Goal: Transaction & Acquisition: Obtain resource

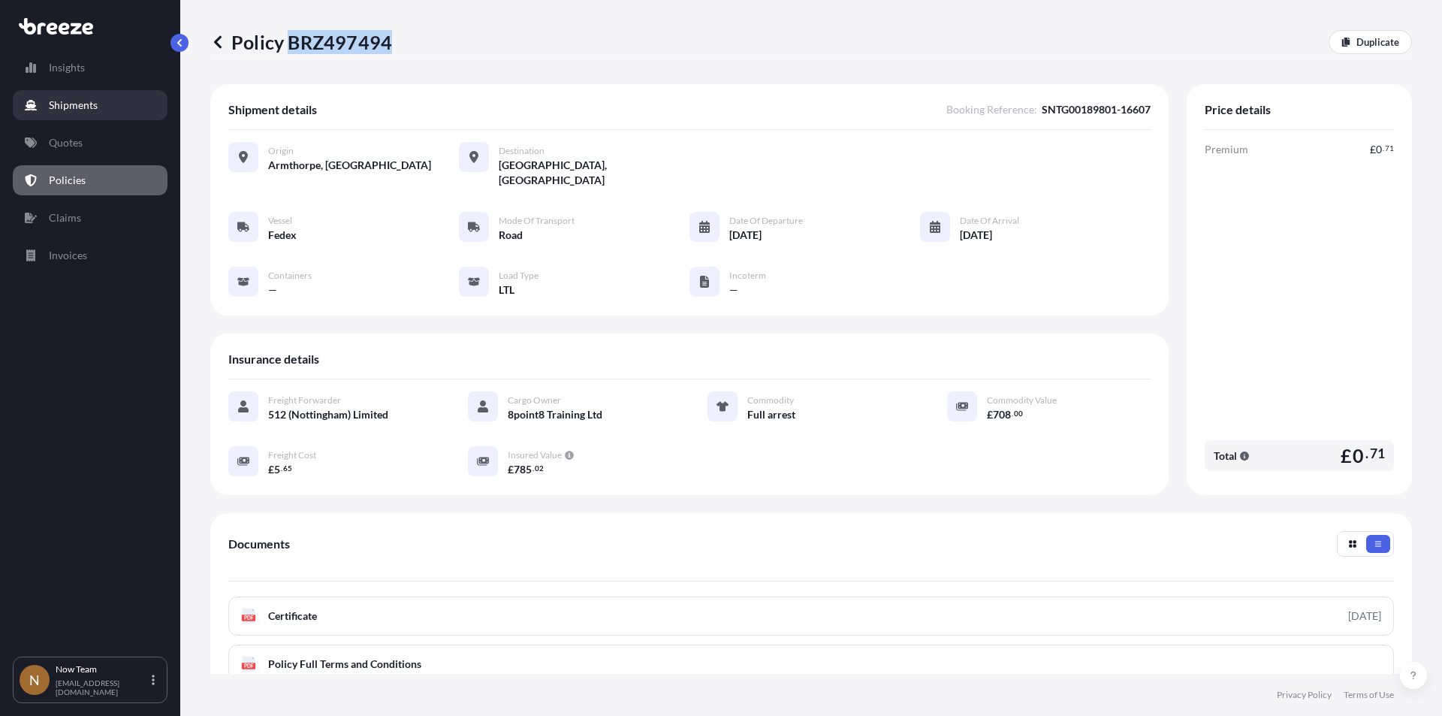
click at [70, 101] on p "Shipments" at bounding box center [73, 105] width 49 height 15
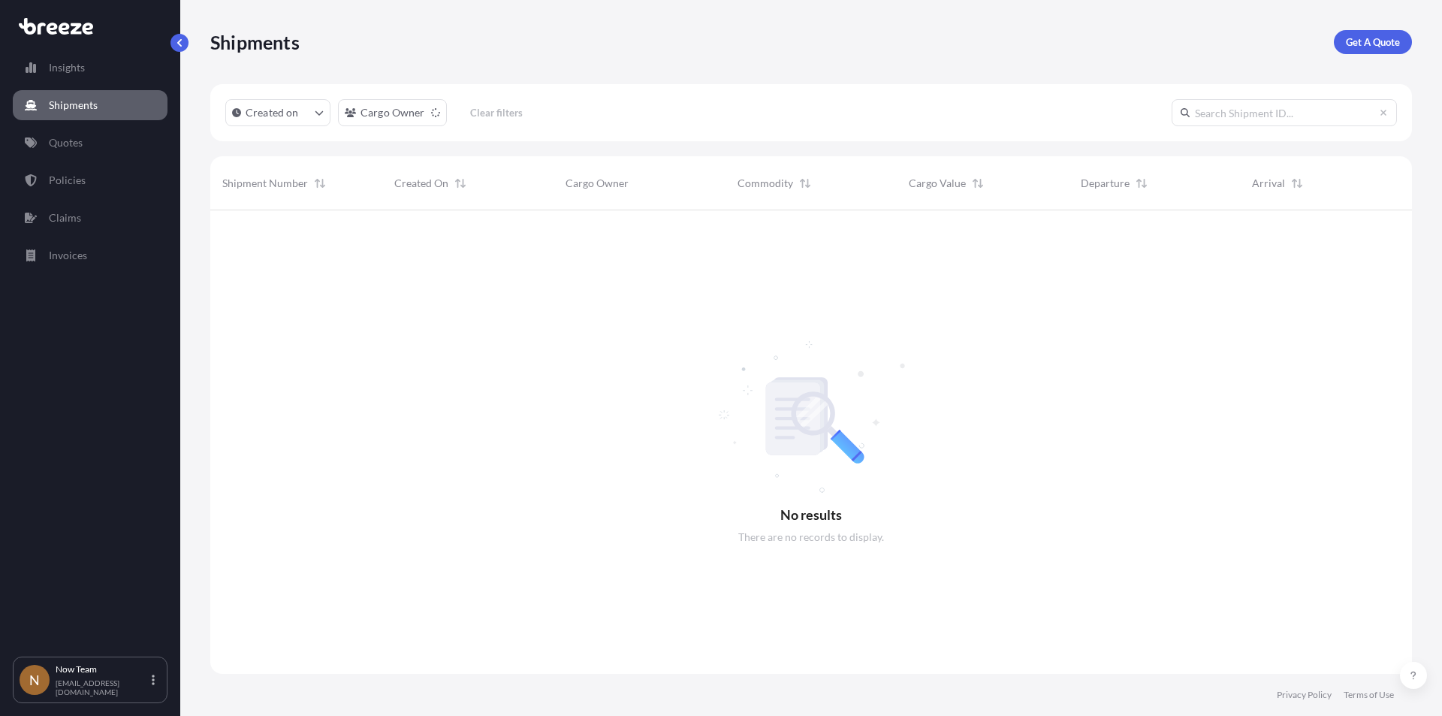
scroll to position [506, 1190]
click at [1386, 39] on p "Get A Quote" at bounding box center [1373, 42] width 54 height 15
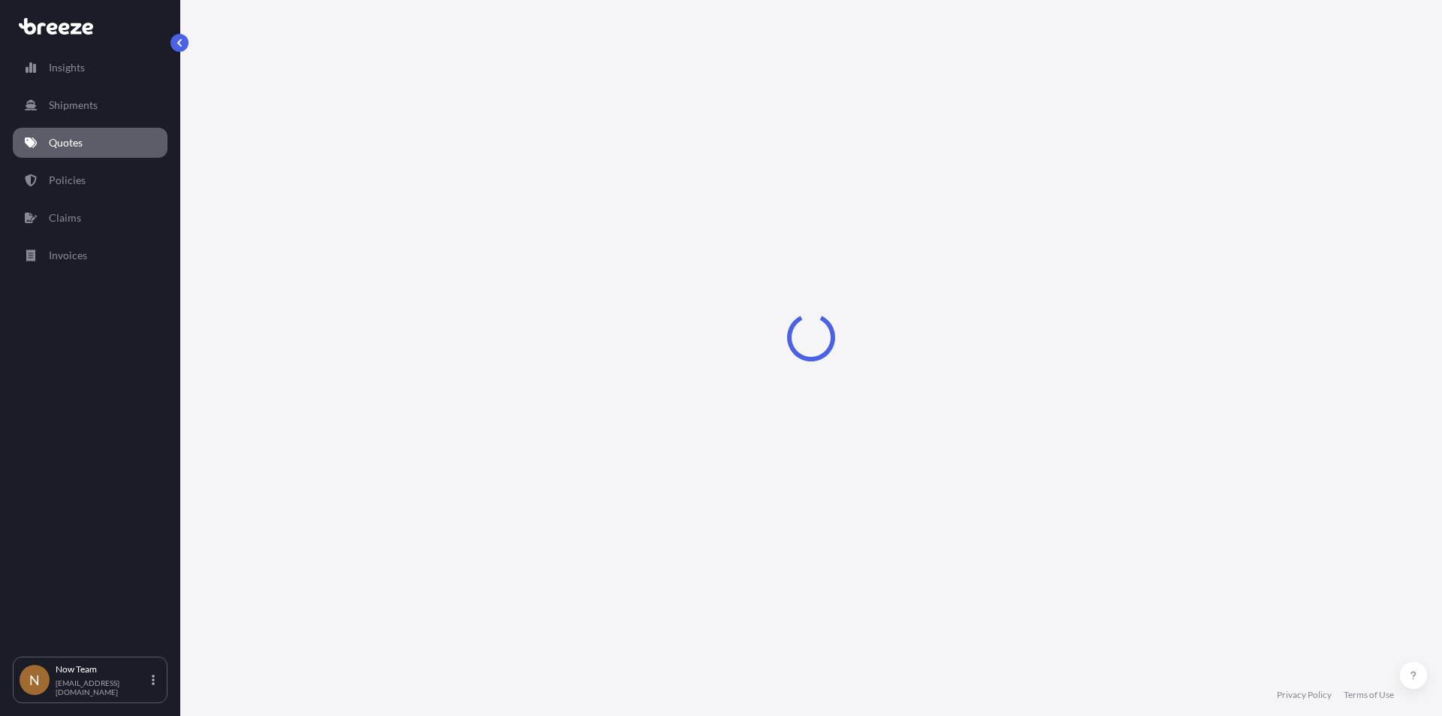
select select "Sea"
select select "1"
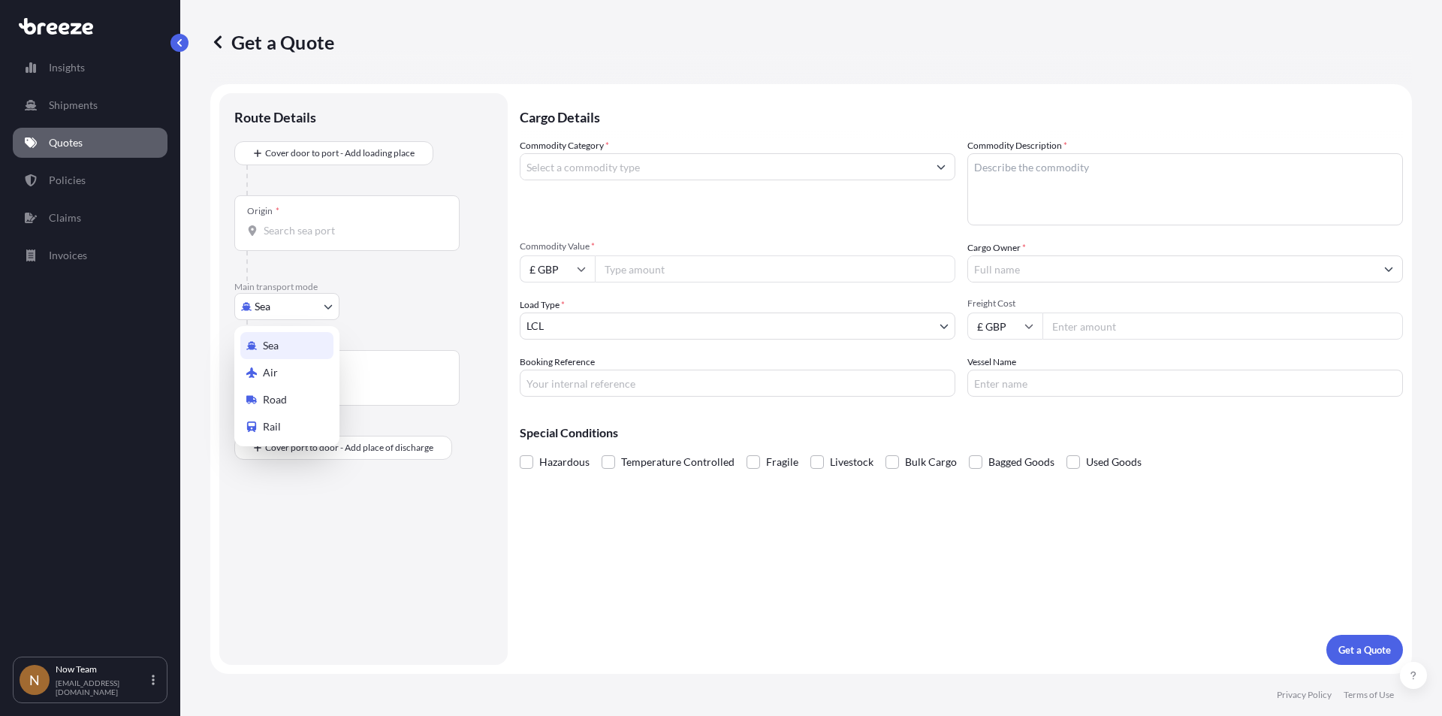
click at [319, 309] on body "Insights Shipments Quotes Policies Claims Invoices N Now Team [EMAIL_ADDRESS][D…" at bounding box center [721, 358] width 1442 height 716
click at [290, 392] on div "Road" at bounding box center [286, 399] width 93 height 27
select select "Road"
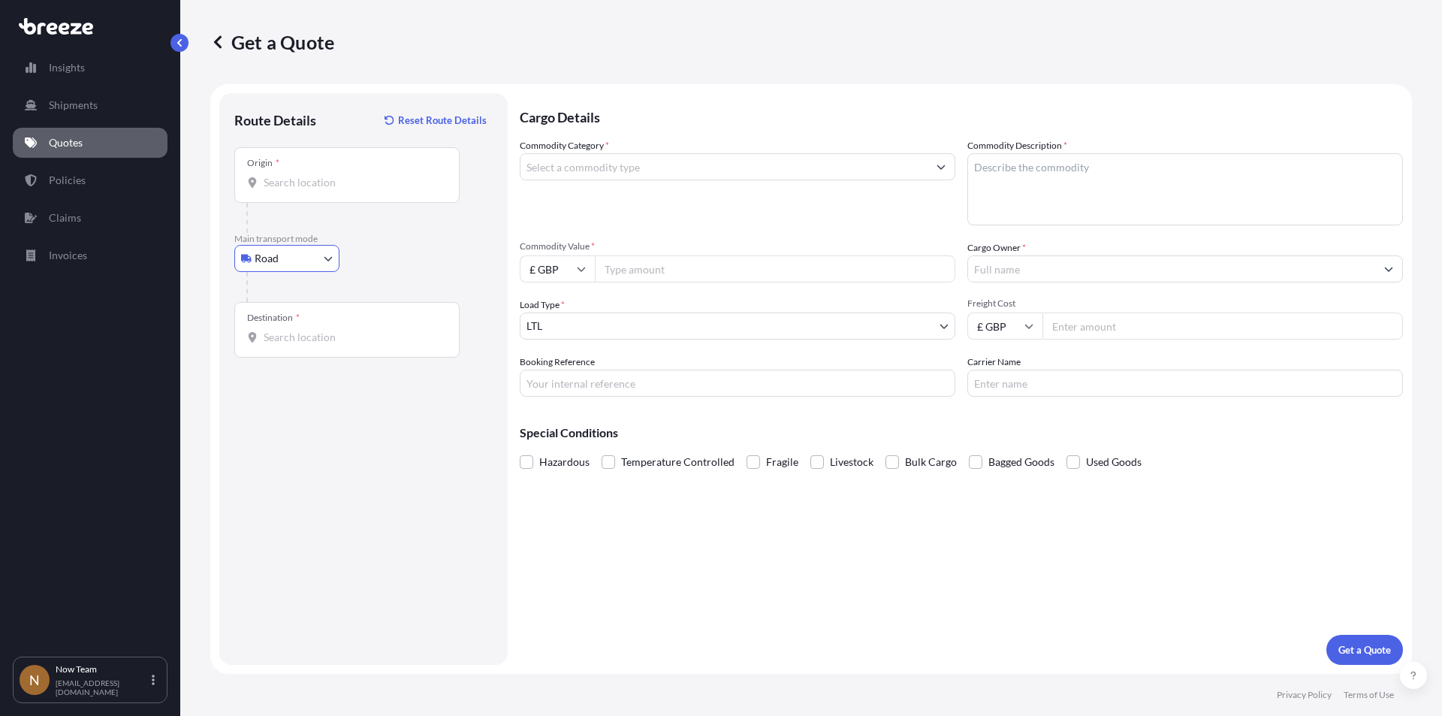
click at [318, 191] on div "Origin *" at bounding box center [346, 175] width 225 height 56
click at [318, 190] on input "Origin *" at bounding box center [352, 182] width 177 height 15
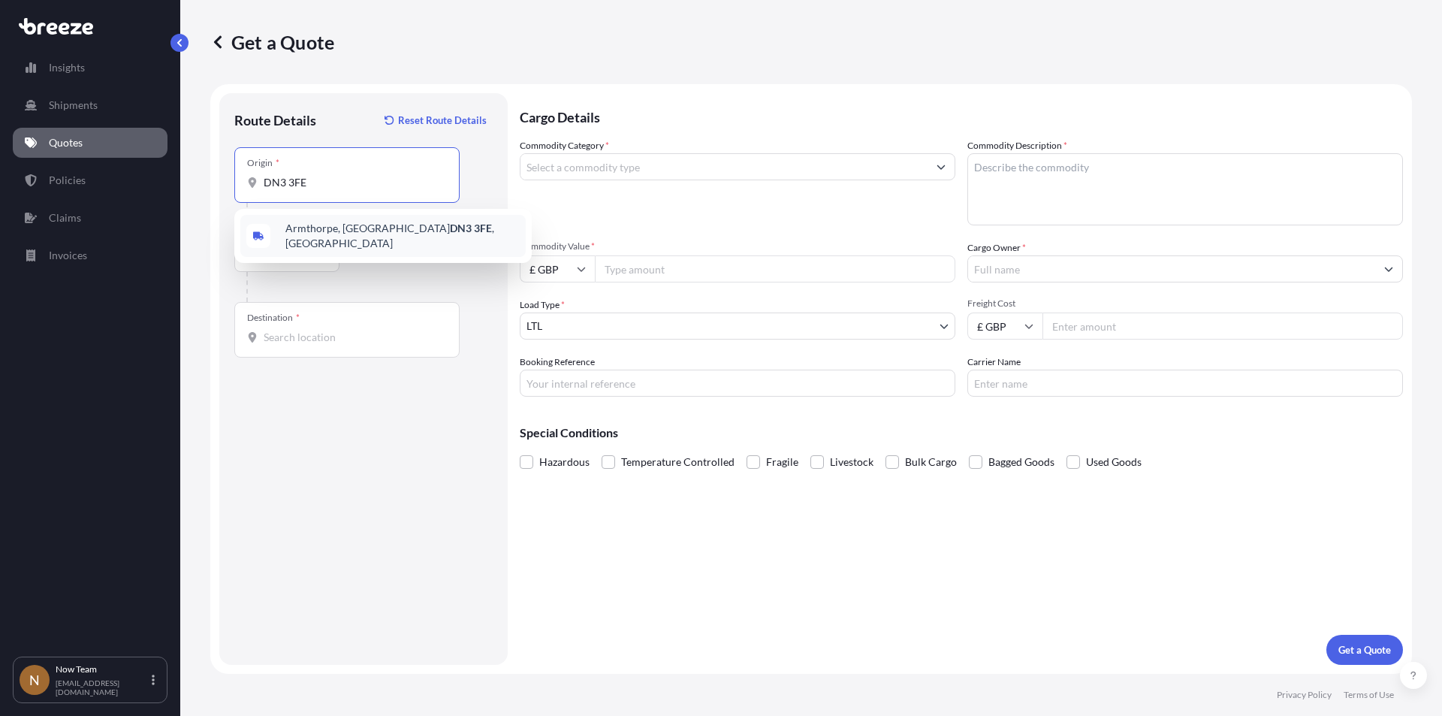
click at [323, 230] on span "Armthorpe, Doncaster DN3 3FE , [GEOGRAPHIC_DATA]" at bounding box center [402, 236] width 234 height 30
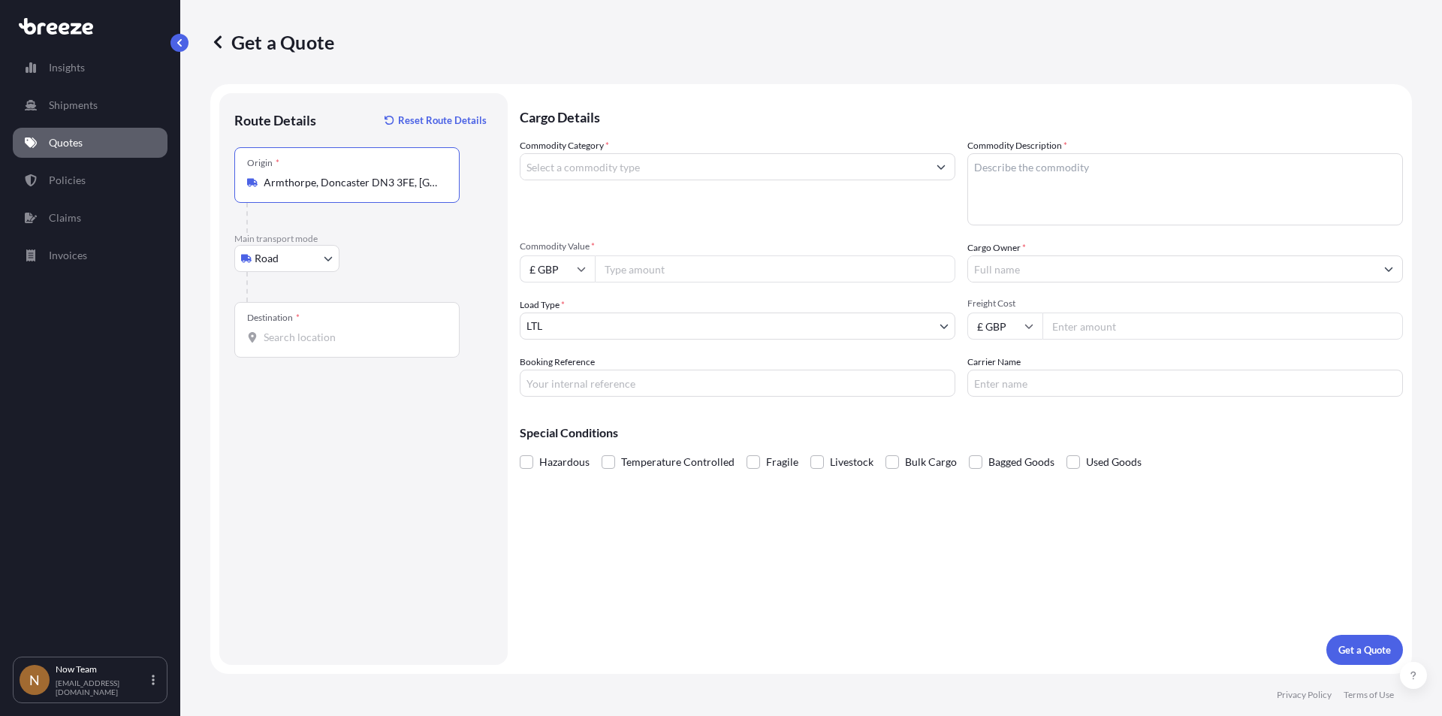
type input "Armthorpe, Doncaster DN3 3FE, [GEOGRAPHIC_DATA]"
click at [292, 345] on div "Destination *" at bounding box center [346, 330] width 225 height 56
click at [292, 345] on input "Destination *" at bounding box center [352, 337] width 177 height 15
click at [321, 391] on span "[STREET_ADDRESS]" at bounding box center [402, 397] width 234 height 45
type input "[STREET_ADDRESS]"
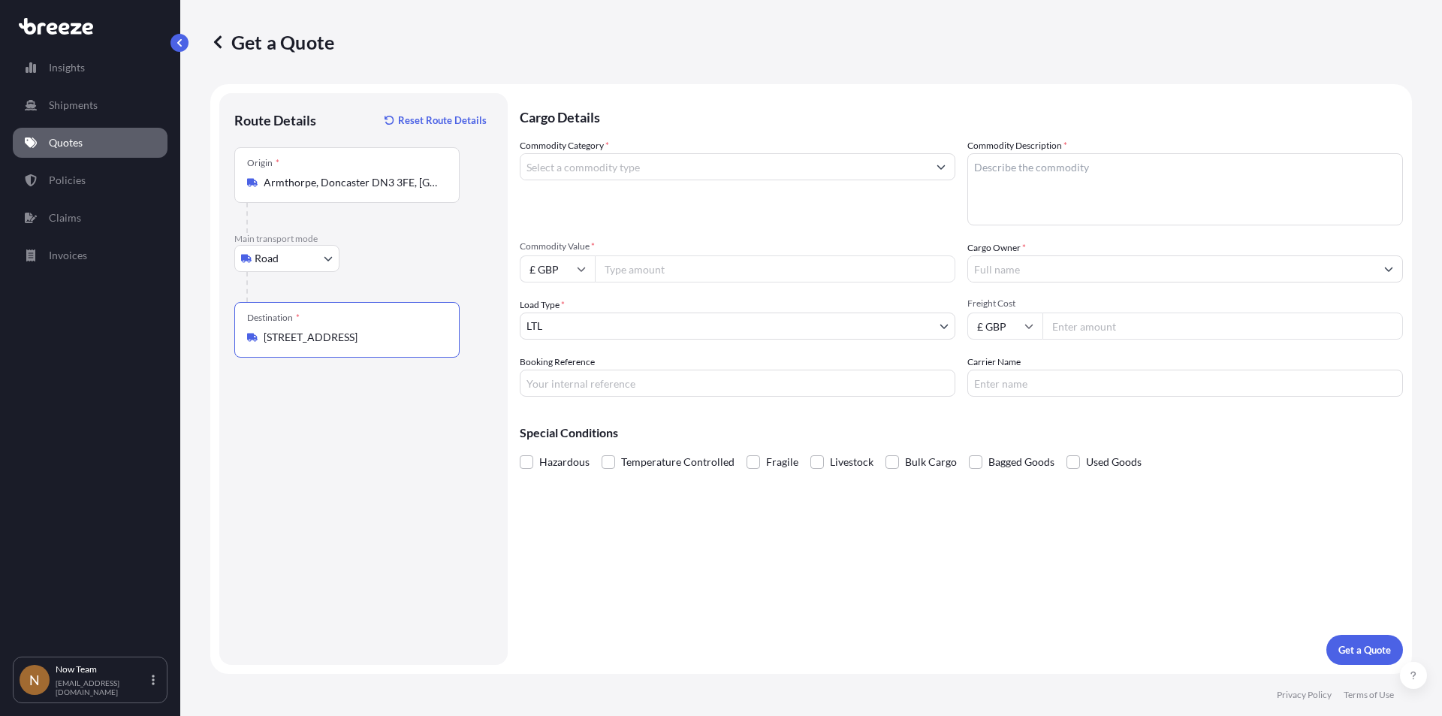
click at [601, 170] on input "Commodity Category *" at bounding box center [723, 166] width 407 height 27
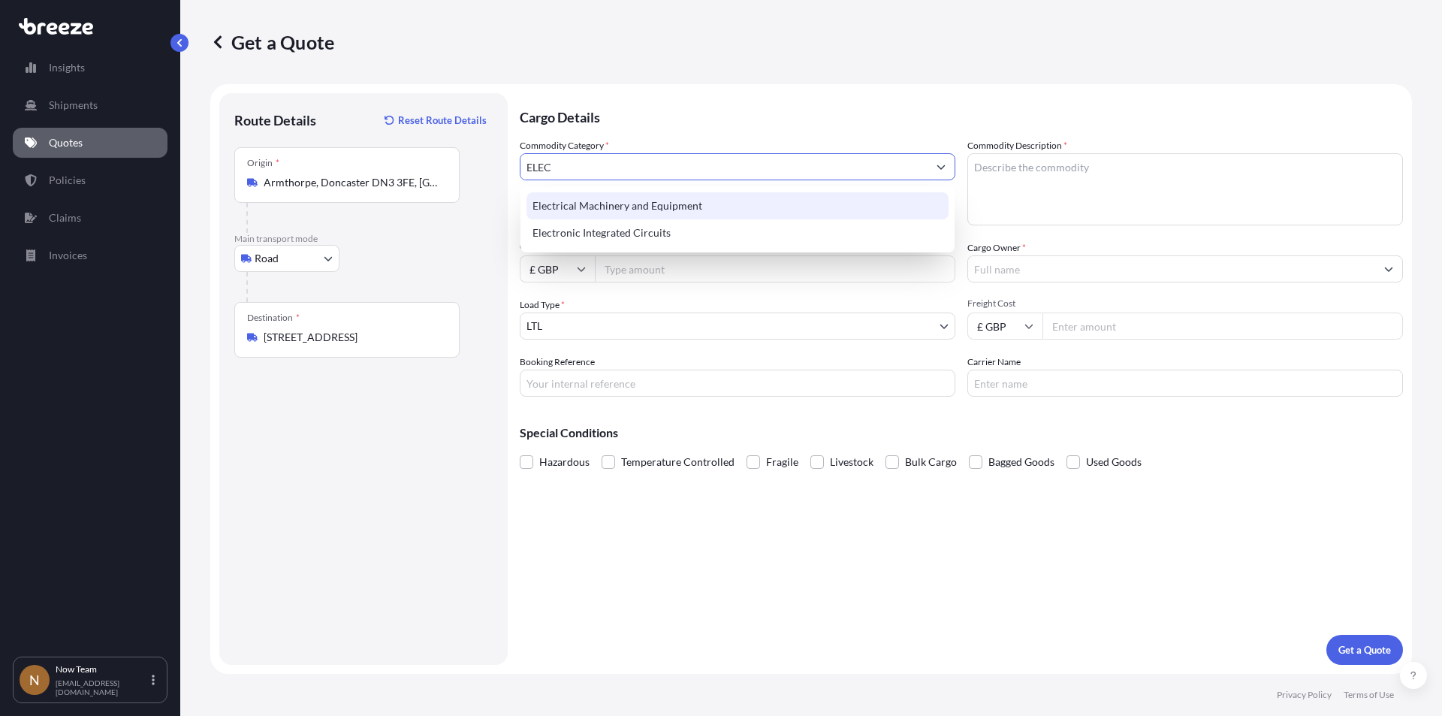
click at [682, 205] on div "Electrical Machinery and Equipment" at bounding box center [737, 205] width 422 height 27
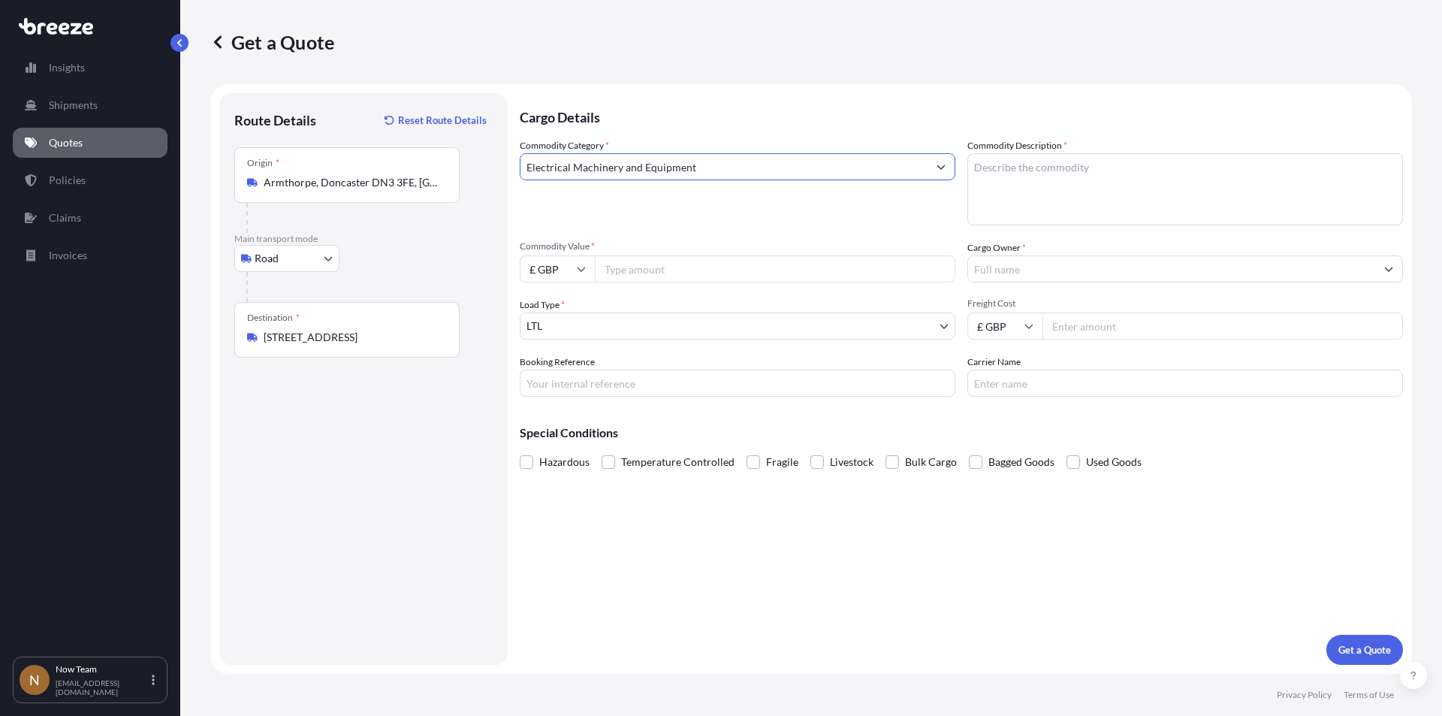
type input "Electrical Machinery and Equipment"
click at [1009, 186] on textarea "Commodity Description *" at bounding box center [1185, 189] width 436 height 72
type textarea "Full arrest"
click at [630, 262] on input "Commodity Value *" at bounding box center [775, 268] width 360 height 27
type input "708"
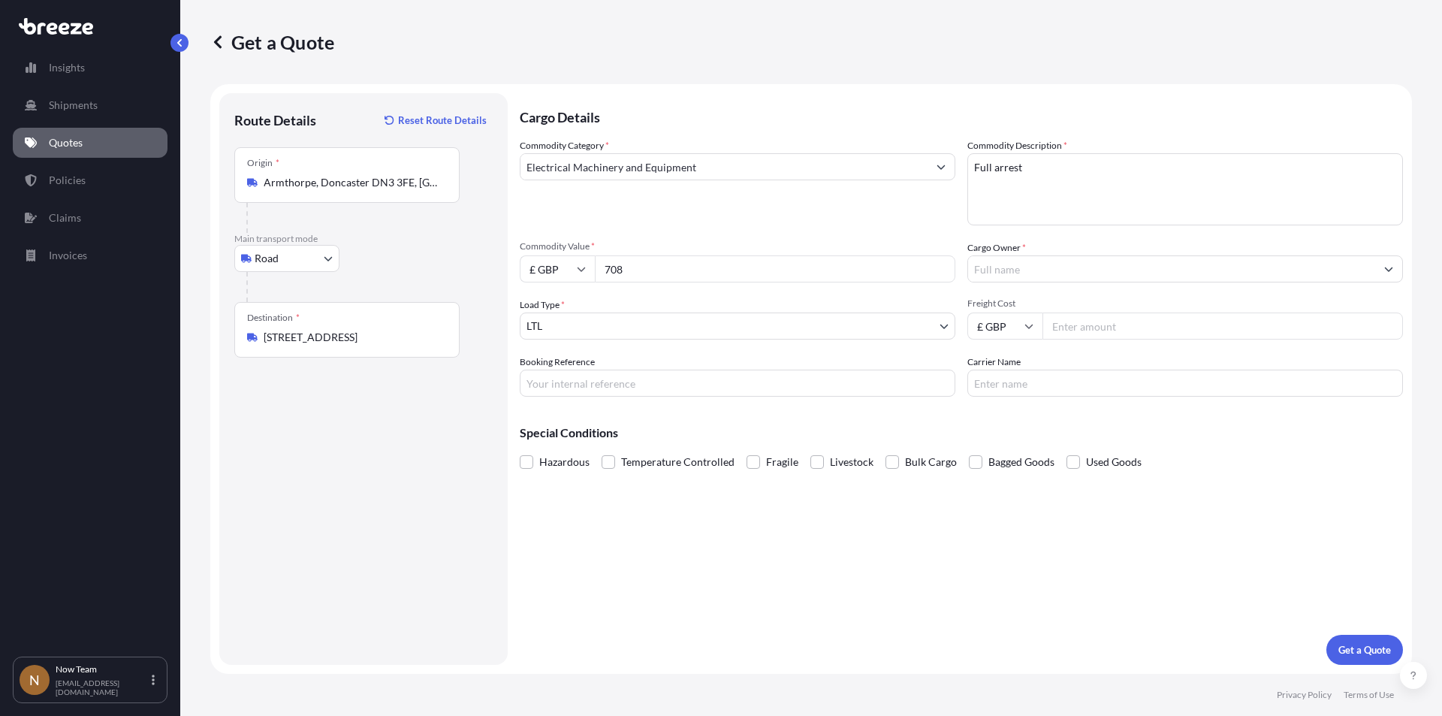
click at [591, 375] on input "Booking Reference" at bounding box center [738, 382] width 436 height 27
type input "SNTG00189801-16635"
click at [1019, 273] on input "Cargo Owner *" at bounding box center [1171, 268] width 407 height 27
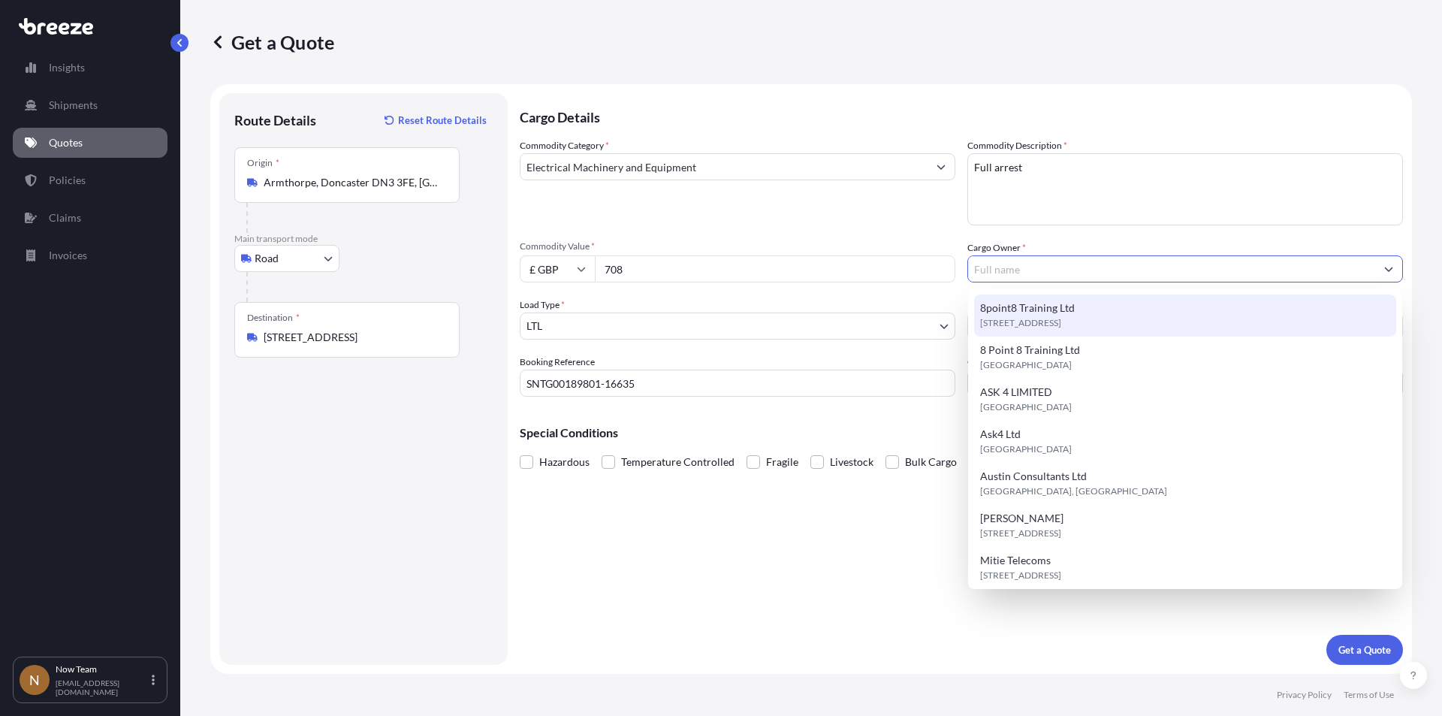
click at [1029, 306] on span "8point8 Training Ltd" at bounding box center [1027, 307] width 95 height 15
type input "8point8 Training Ltd"
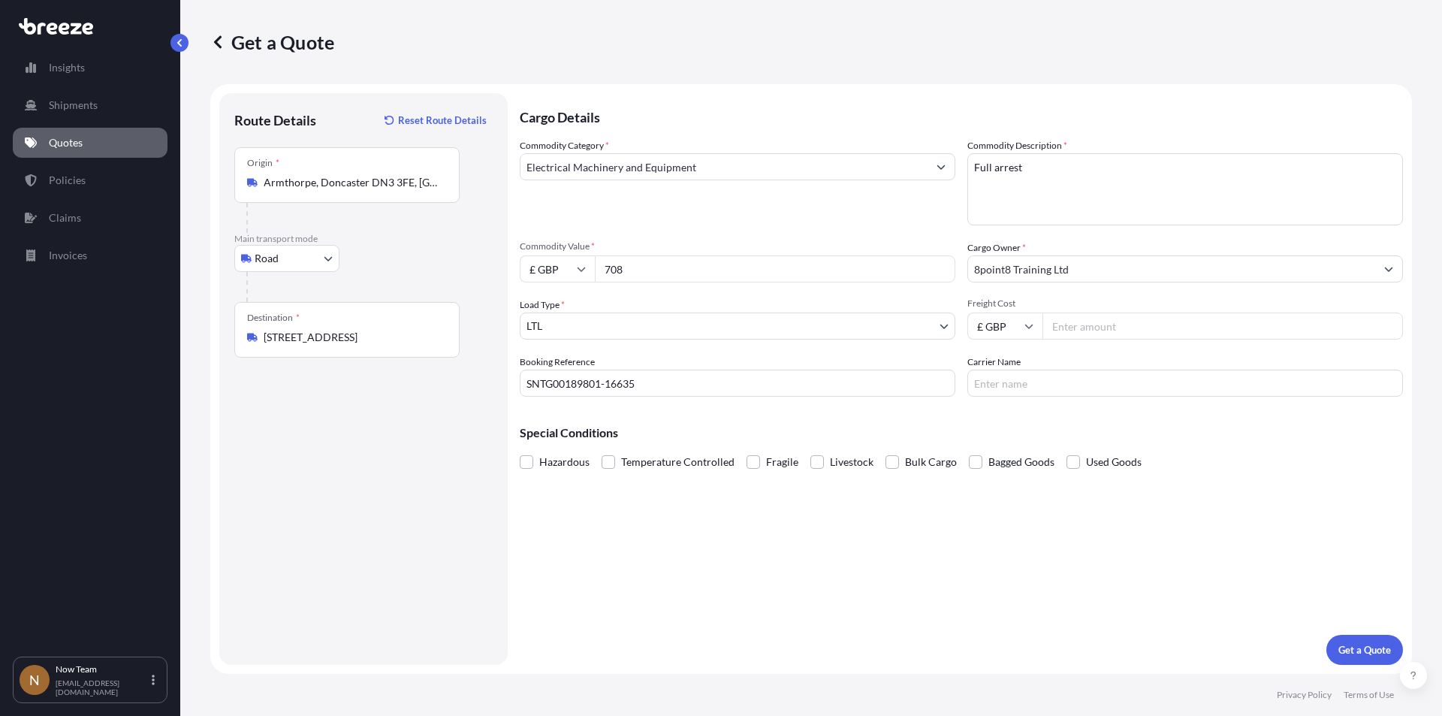
click at [1102, 327] on input "Freight Cost" at bounding box center [1222, 325] width 360 height 27
type input "5.65"
click at [1028, 383] on input "Carrier Name" at bounding box center [1185, 382] width 436 height 27
type input "Fedex"
click at [1361, 644] on p "Get a Quote" at bounding box center [1364, 649] width 53 height 15
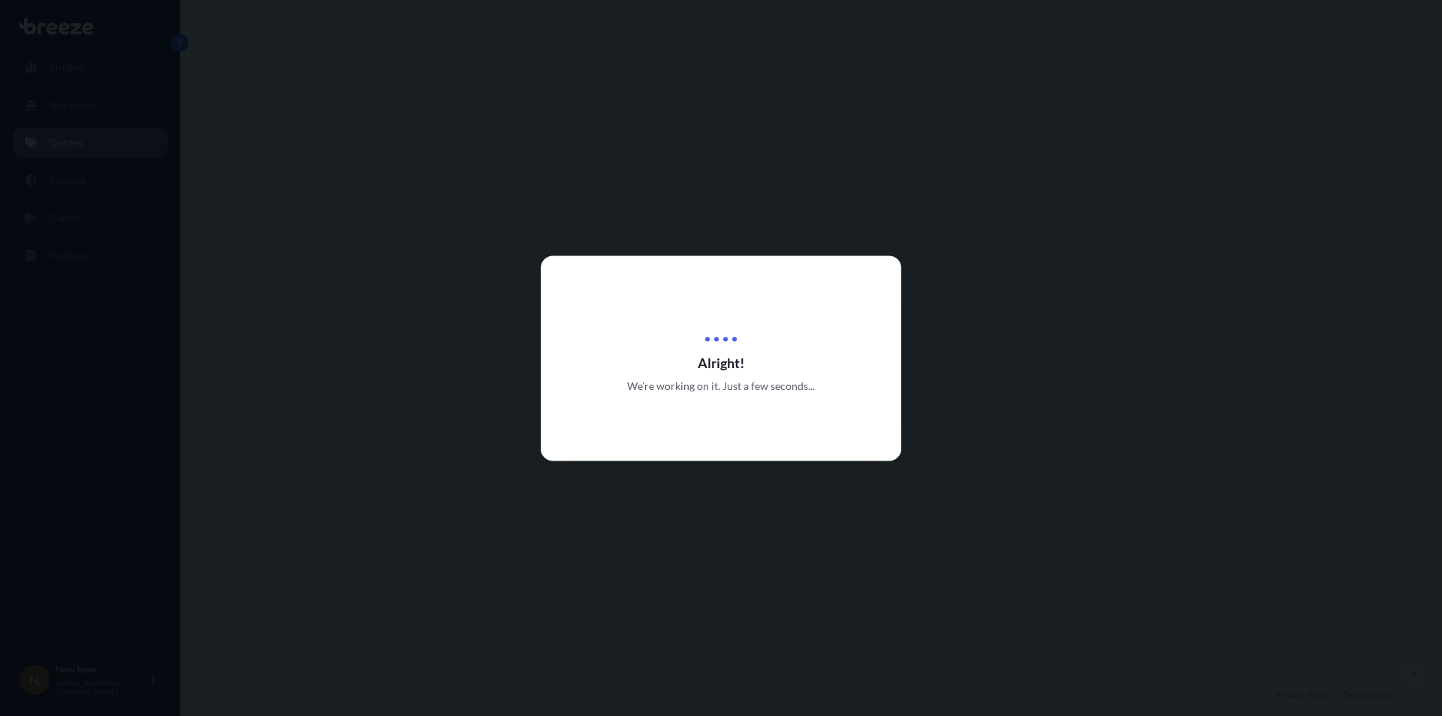
select select "Road"
select select "1"
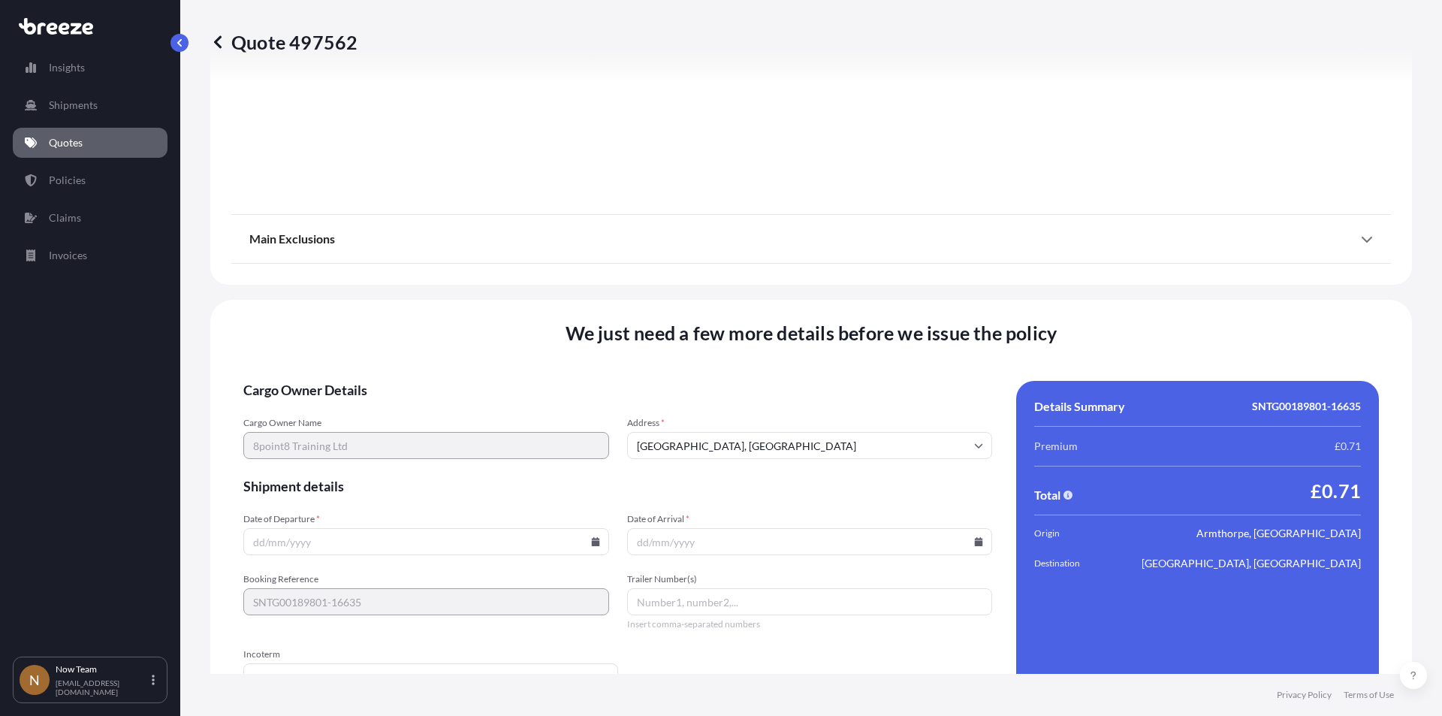
scroll to position [1668, 0]
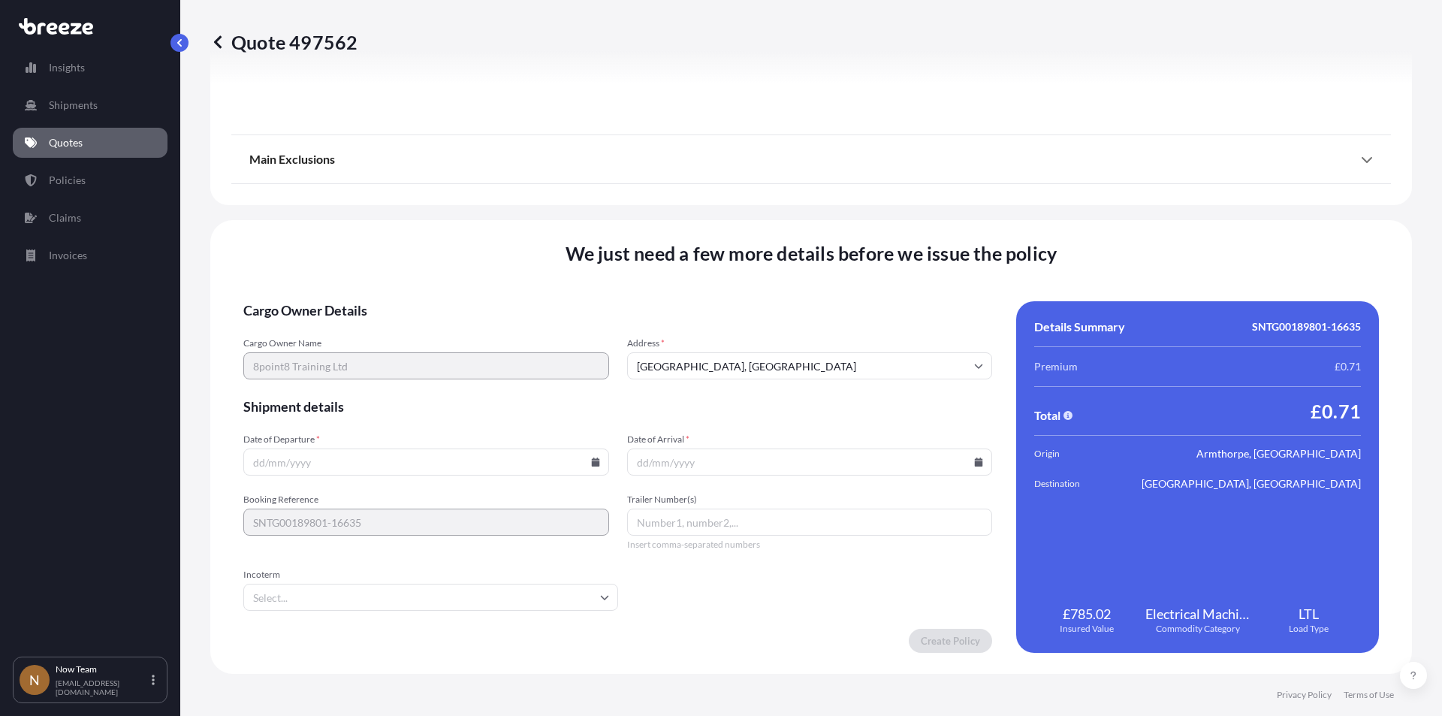
click at [591, 458] on icon at bounding box center [595, 461] width 9 height 9
click at [391, 380] on button "27" at bounding box center [389, 385] width 24 height 24
type input "[DATE]"
click at [974, 457] on icon at bounding box center [978, 461] width 9 height 9
click at [808, 388] on button "28" at bounding box center [804, 385] width 24 height 24
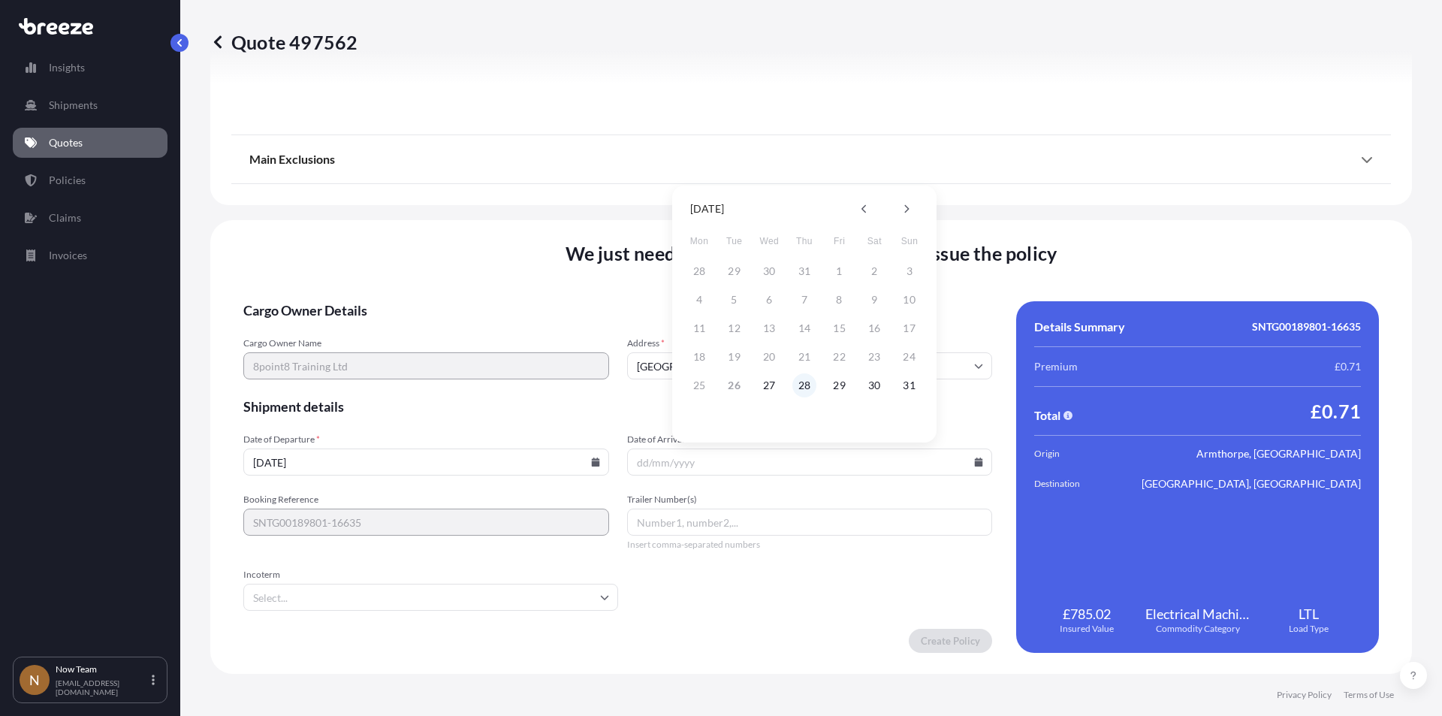
type input "[DATE]"
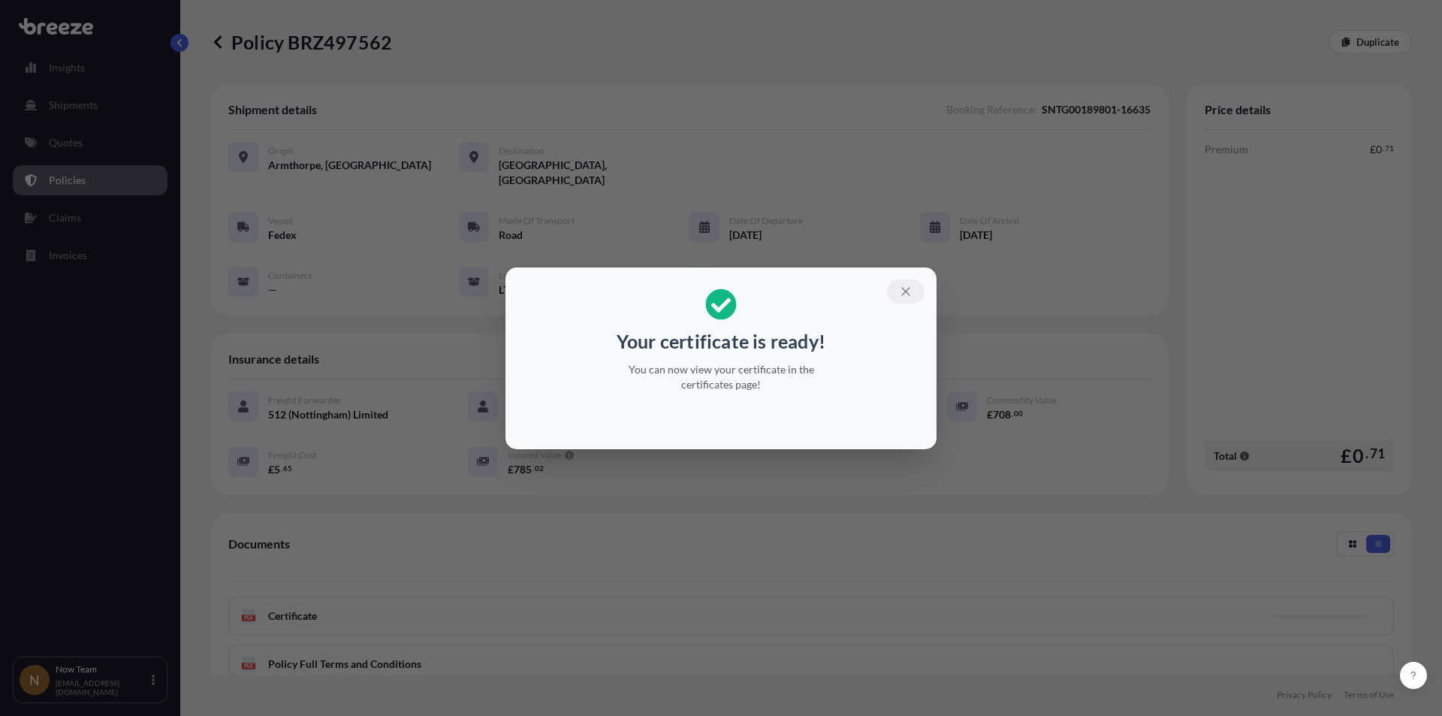
click at [903, 290] on icon "button" at bounding box center [906, 292] width 14 height 14
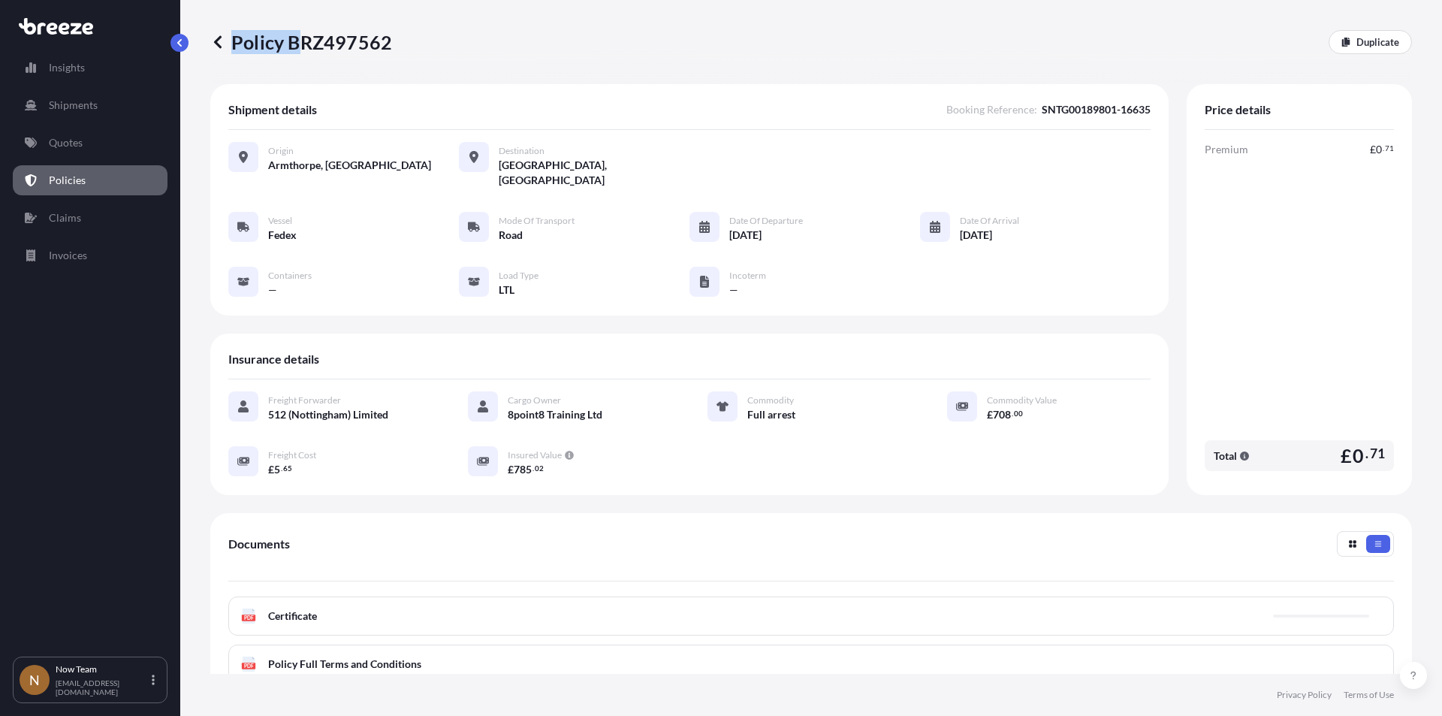
drag, startPoint x: 294, startPoint y: 41, endPoint x: 405, endPoint y: 51, distance: 111.6
click at [405, 51] on div "Policy BRZ497562 Duplicate" at bounding box center [810, 42] width 1201 height 24
click at [406, 45] on div "Policy BRZ497562 Duplicate" at bounding box center [810, 42] width 1201 height 24
drag, startPoint x: 288, startPoint y: 35, endPoint x: 387, endPoint y: 33, distance: 99.1
click at [387, 33] on p "Policy BRZ497562" at bounding box center [301, 42] width 182 height 24
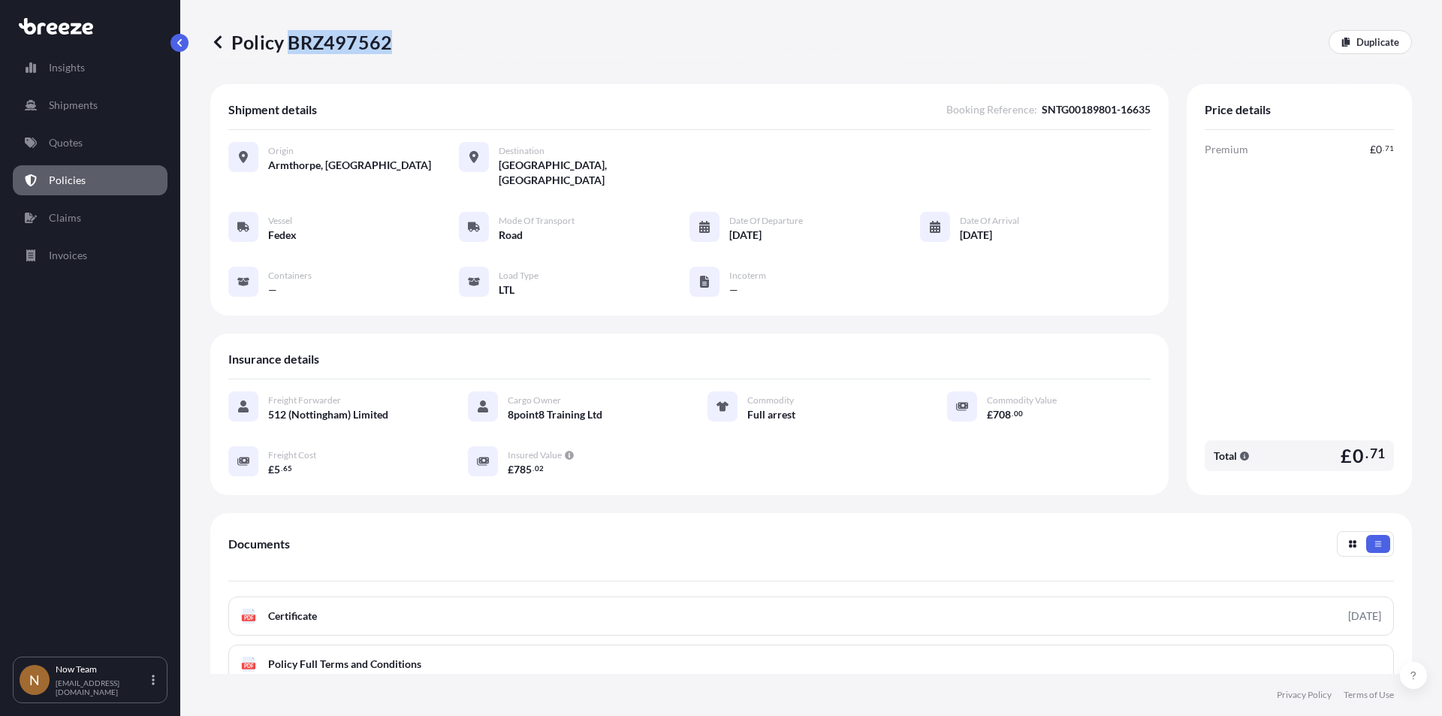
copy p "BRZ497562"
click at [98, 675] on p "Now Team" at bounding box center [102, 669] width 93 height 12
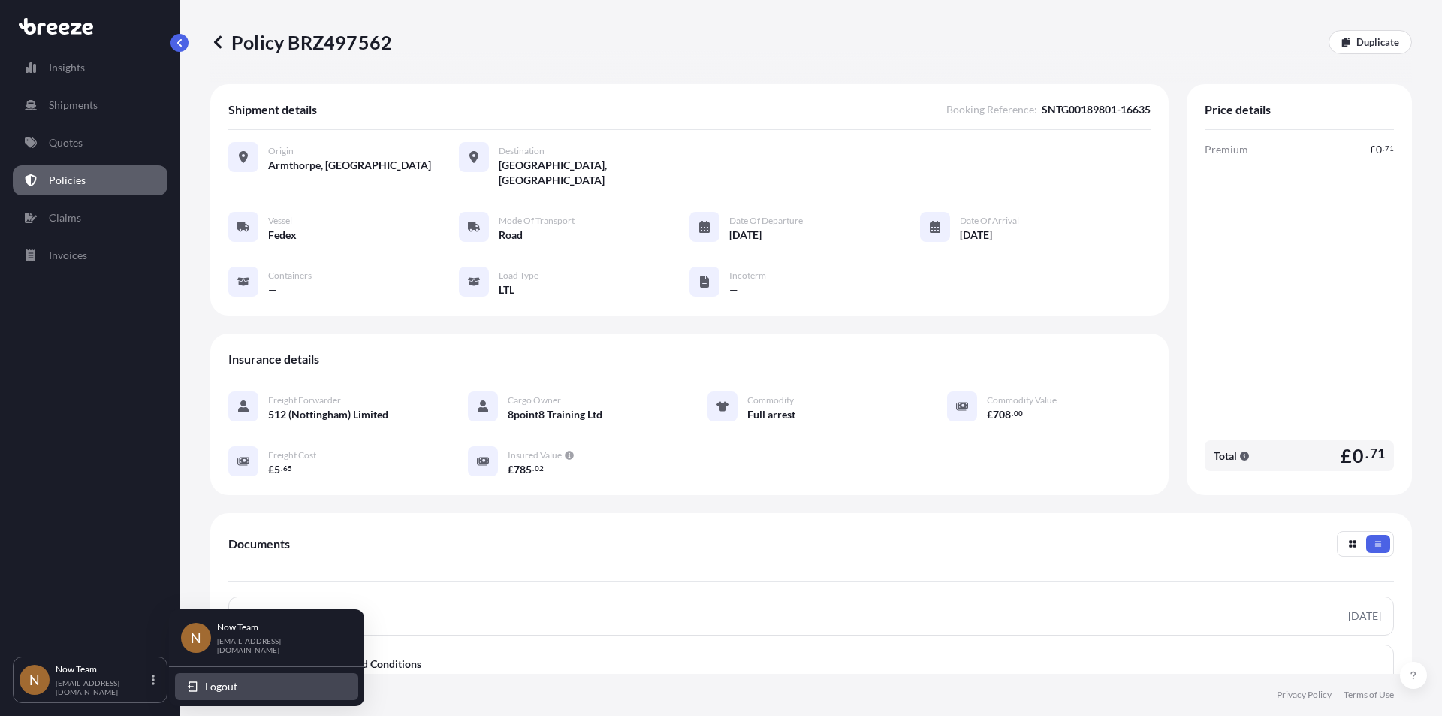
click at [212, 688] on span "Logout" at bounding box center [221, 686] width 32 height 15
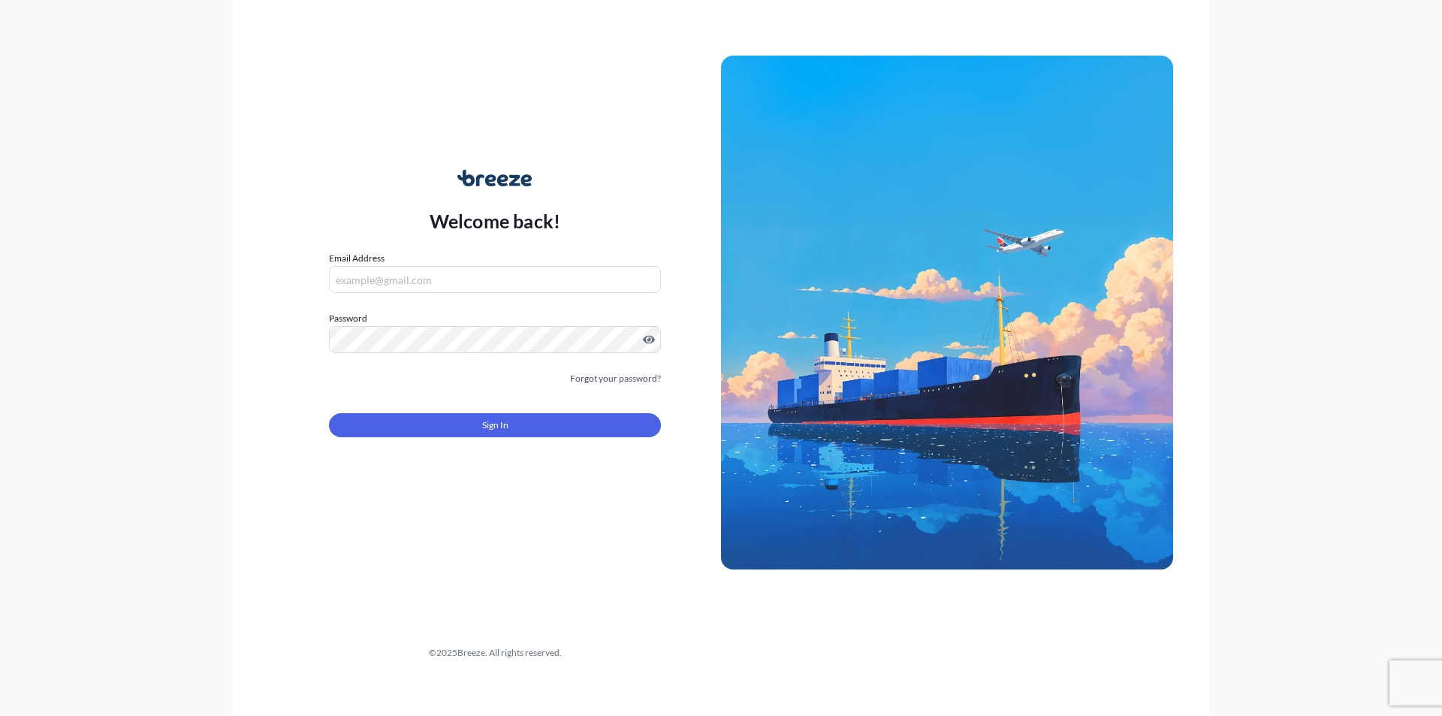
type input "[EMAIL_ADDRESS][DOMAIN_NAME]"
